Goal: Task Accomplishment & Management: Complete application form

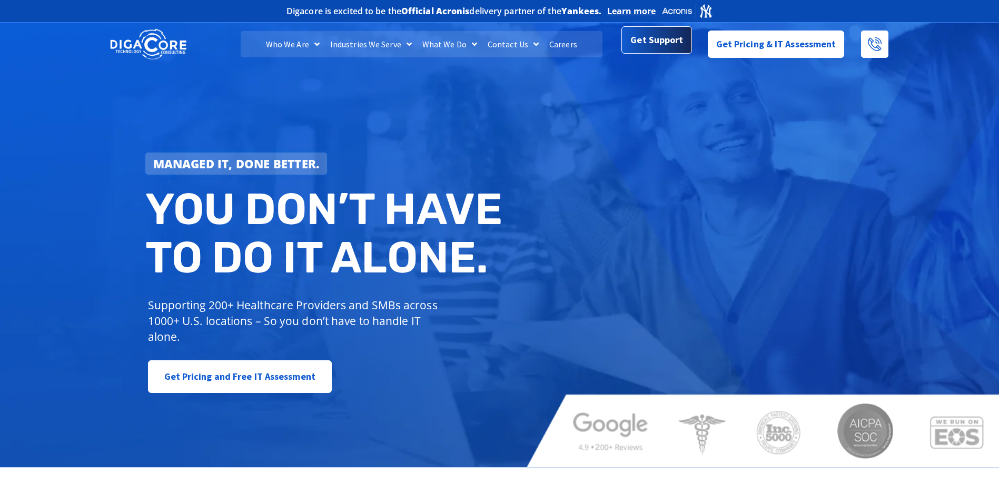
click at [666, 52] on link "Get Support" at bounding box center [656, 39] width 70 height 27
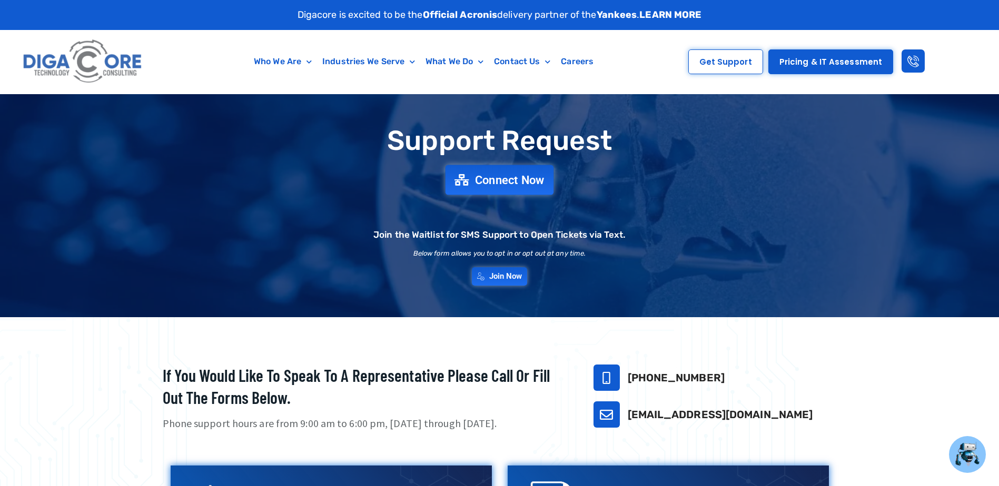
click at [481, 183] on span "Connect Now" at bounding box center [509, 180] width 69 height 12
